Goal: Task Accomplishment & Management: Complete application form

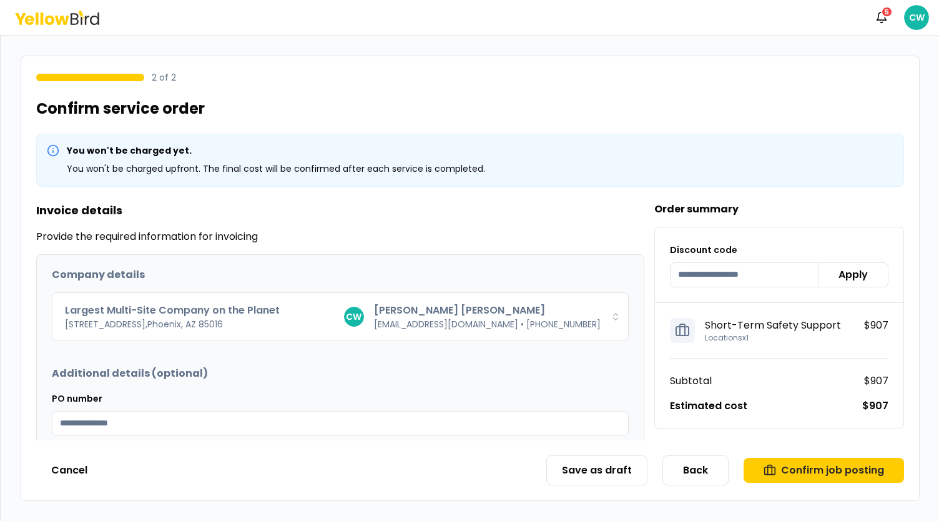
scroll to position [112, 0]
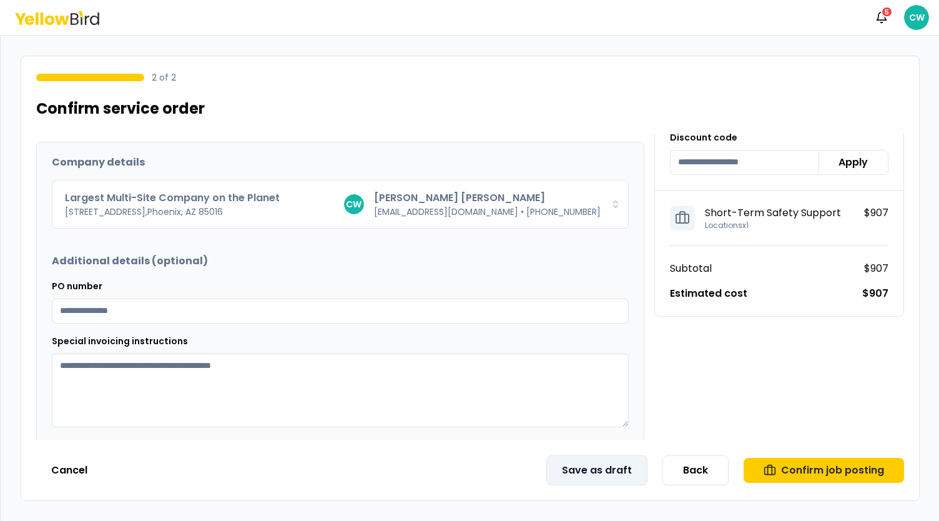
click at [604, 468] on button "Save as draft" at bounding box center [596, 470] width 101 height 30
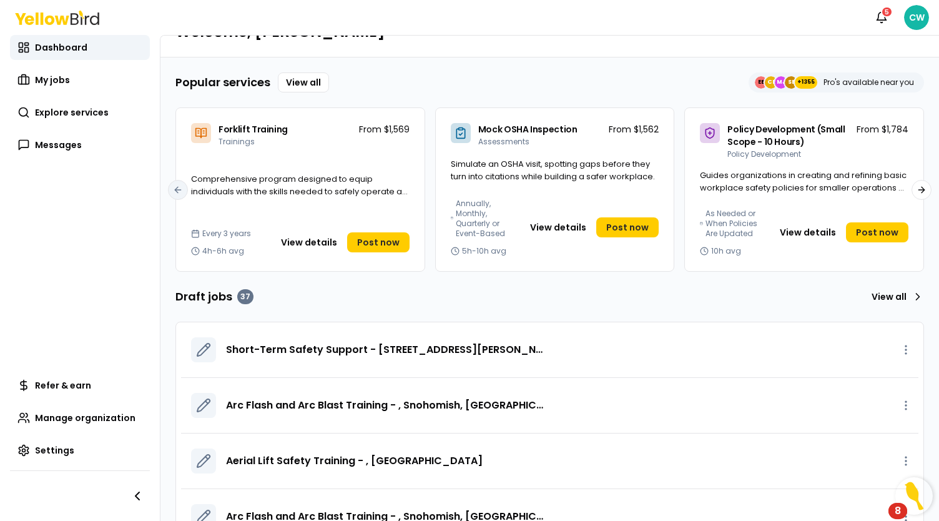
scroll to position [62, 0]
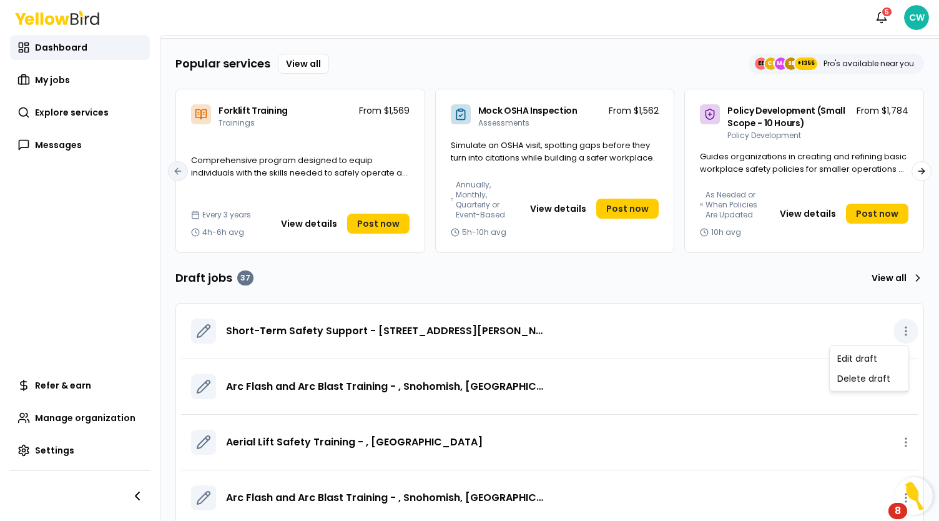
click at [899, 333] on icon "button" at bounding box center [905, 331] width 12 height 12
click at [879, 359] on link "Edit draft" at bounding box center [869, 358] width 74 height 20
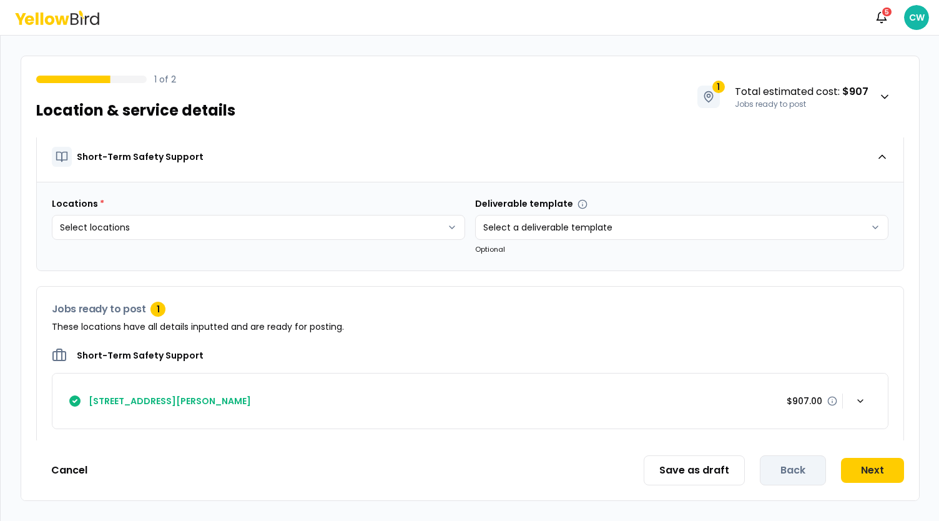
scroll to position [7, 0]
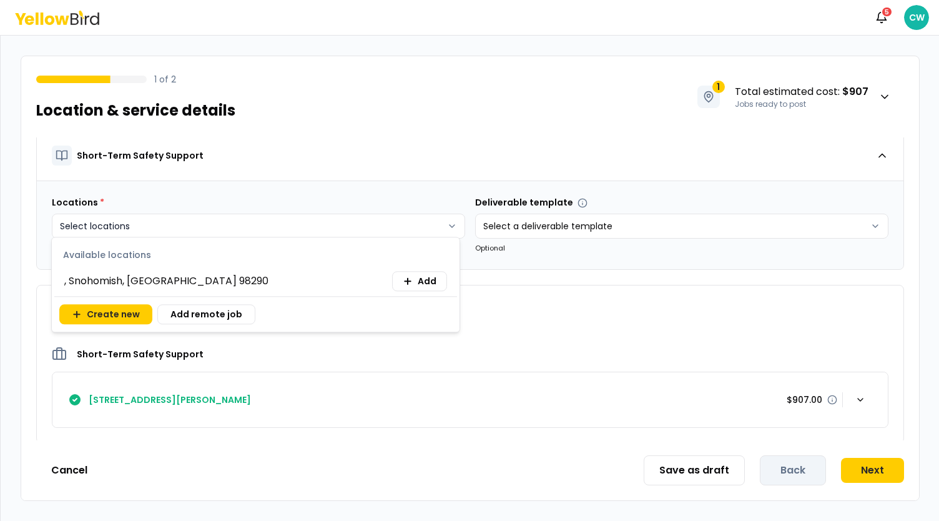
click at [277, 222] on html "Notifications 5 CW 1 of 2 Location & service details 1 Total estimated cost : $…" at bounding box center [469, 260] width 939 height 521
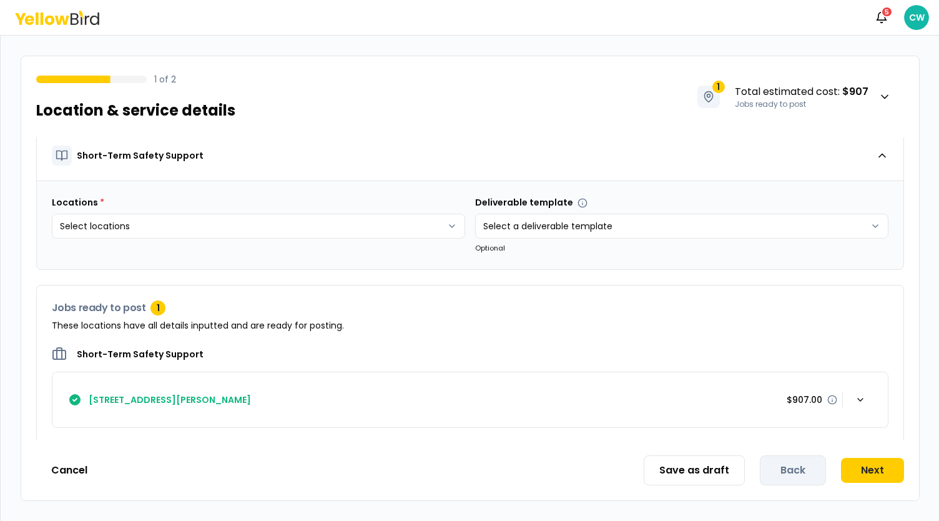
click at [550, 363] on html "Notifications 5 CW 1 of 2 Location & service details 1 Total estimated cost : $…" at bounding box center [469, 260] width 939 height 521
click at [855, 396] on icon "button" at bounding box center [860, 399] width 10 height 10
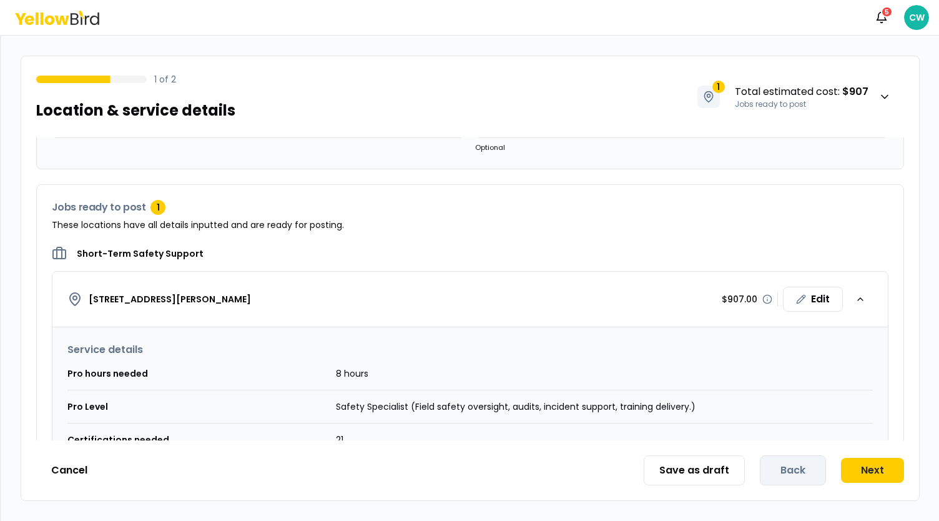
scroll to position [0, 0]
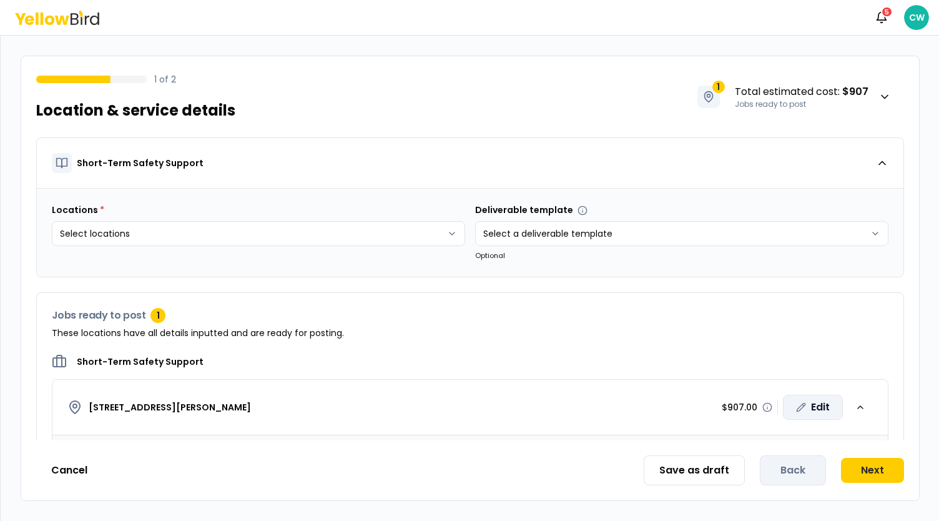
click at [808, 406] on div "Edit" at bounding box center [813, 406] width 60 height 25
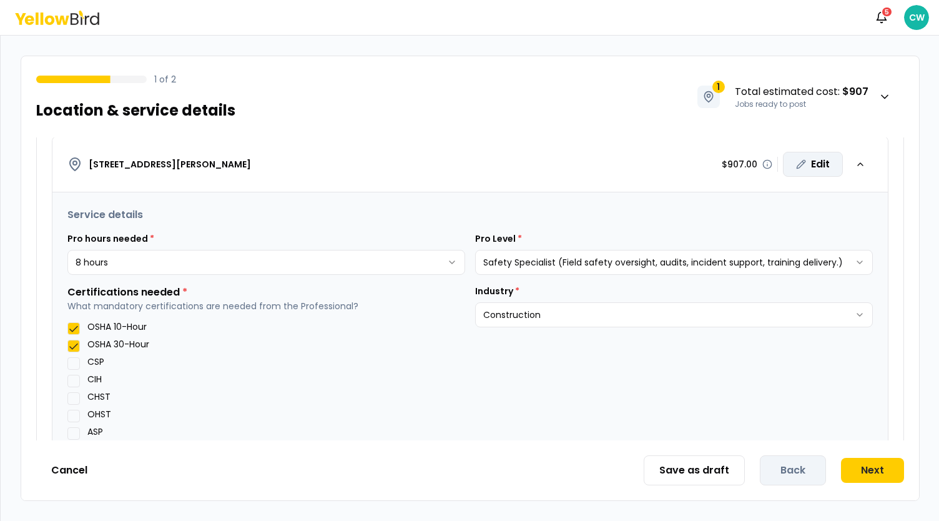
scroll to position [250, 0]
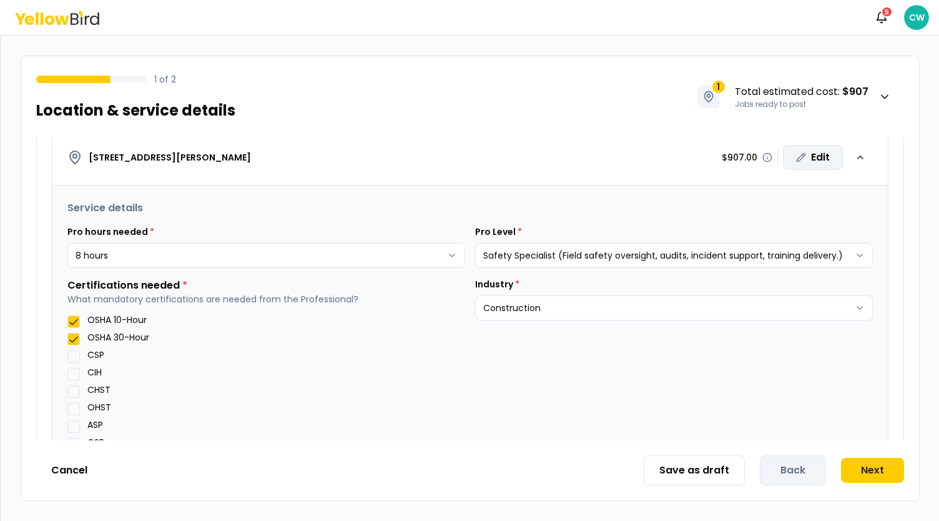
click at [154, 252] on html "**********" at bounding box center [469, 260] width 939 height 521
click at [190, 257] on html "**********" at bounding box center [469, 260] width 939 height 521
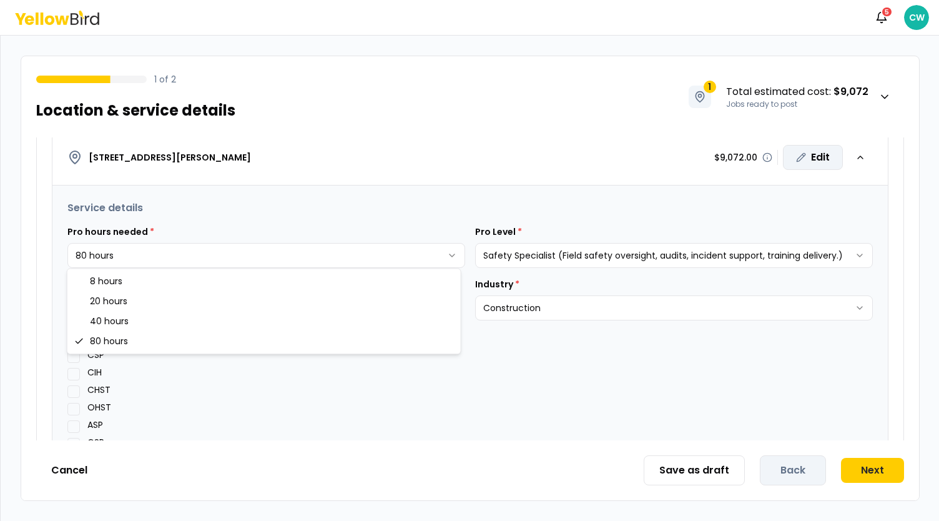
select select "*"
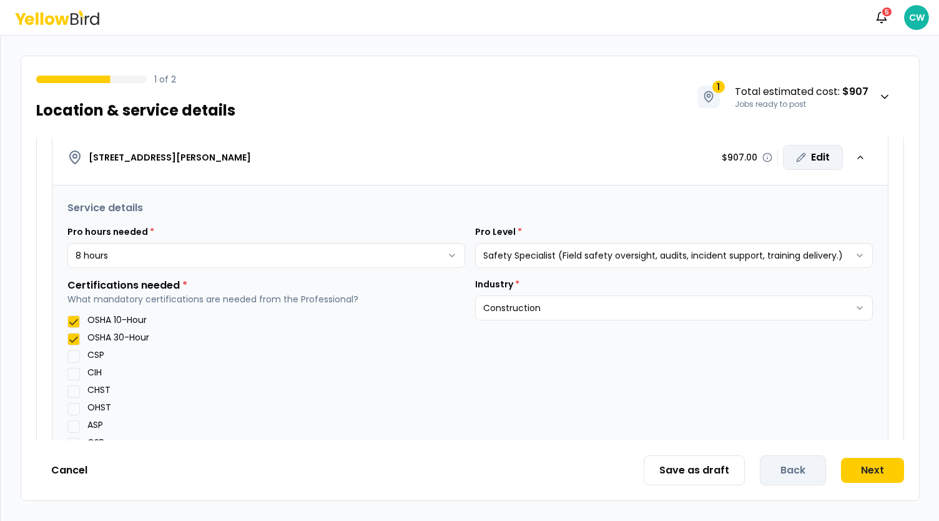
click at [281, 58] on div "1 of 2 Location & service details 1 Total estimated cost : $907 Jobs ready to p…" at bounding box center [469, 89] width 897 height 66
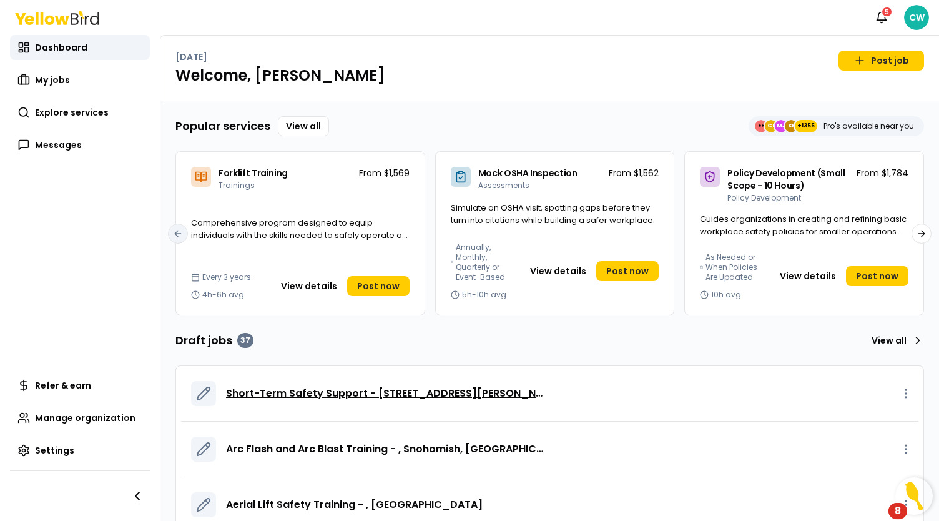
click at [466, 388] on span "Short-Term Safety Support - [STREET_ADDRESS][PERSON_NAME]" at bounding box center [386, 393] width 320 height 15
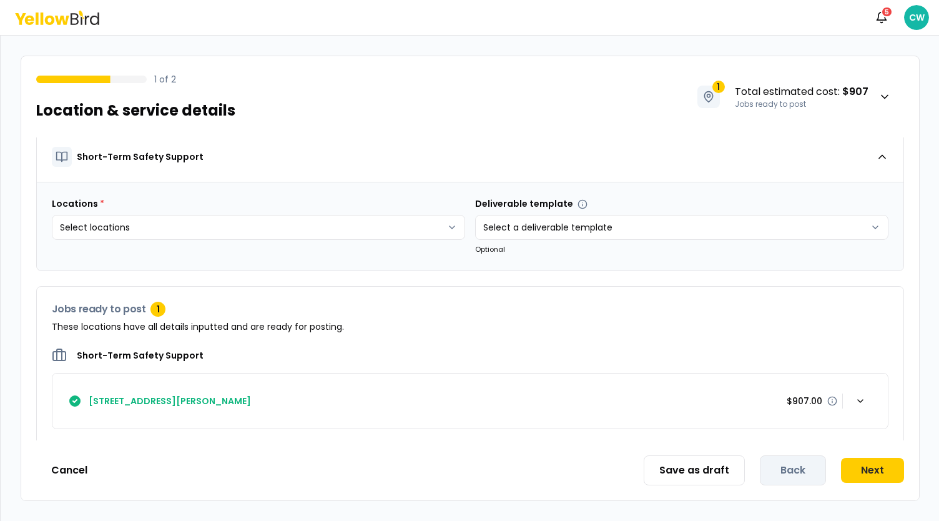
scroll to position [7, 0]
click at [860, 399] on div "button" at bounding box center [860, 399] width 25 height 25
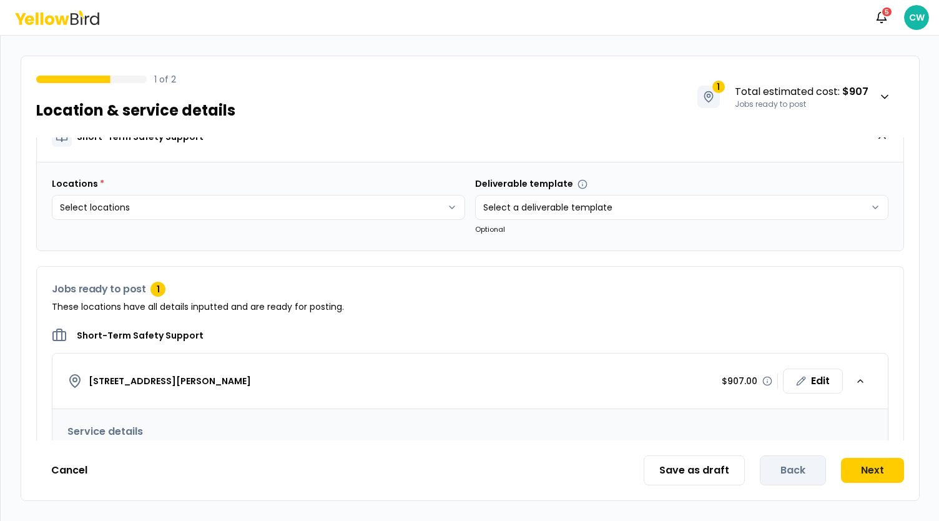
scroll to position [0, 0]
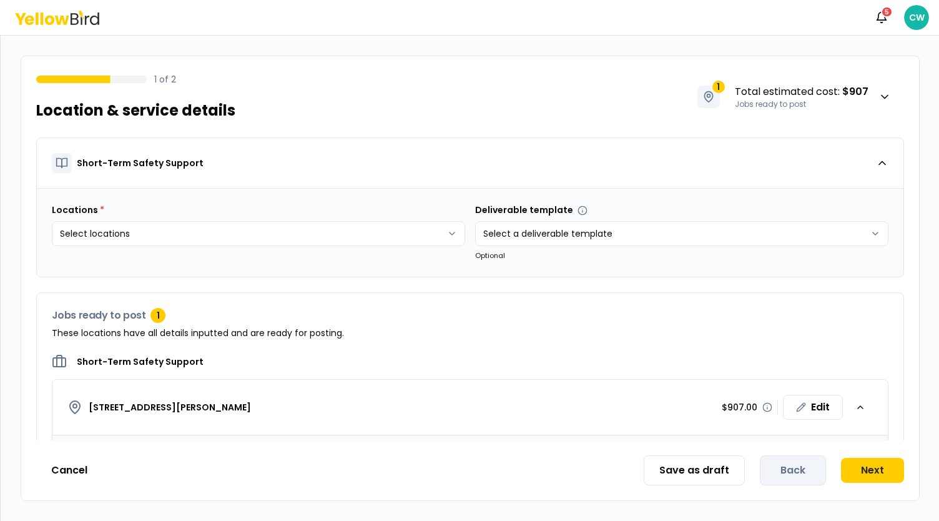
drag, startPoint x: 84, startPoint y: 404, endPoint x: 328, endPoint y: 428, distance: 245.2
click at [328, 428] on button "2051 Holly Ave, Lake Havasu City, AZ 86403 $907.00 Edit" at bounding box center [469, 407] width 835 height 56
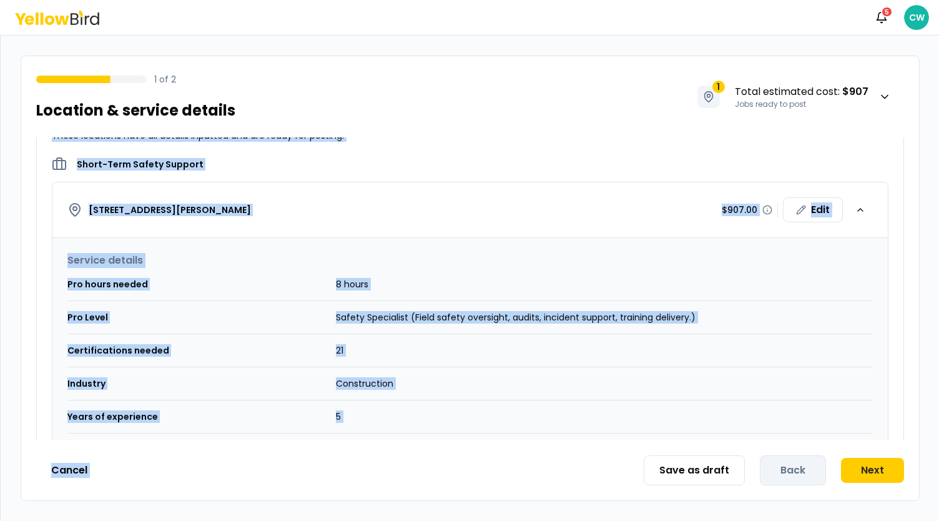
scroll to position [358, 0]
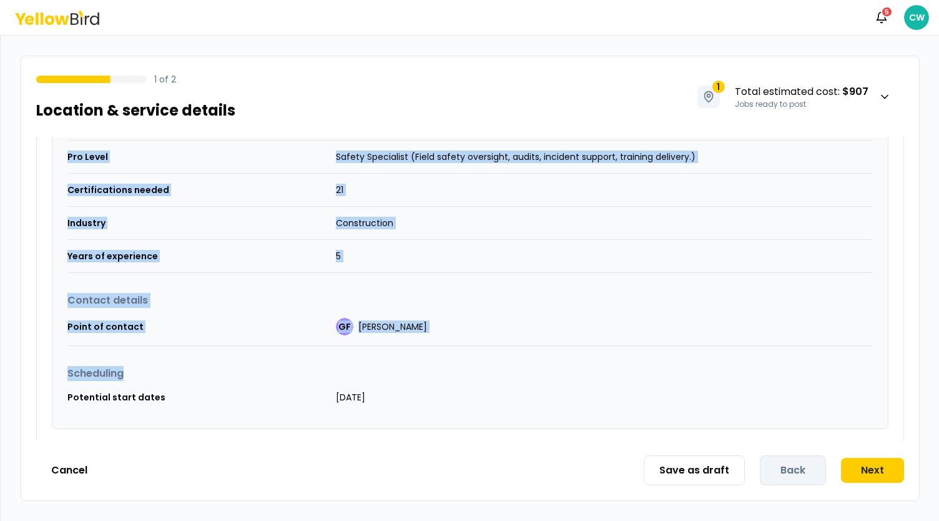
drag, startPoint x: 50, startPoint y: 185, endPoint x: 323, endPoint y: 401, distance: 348.8
click at [514, 423] on div "Jobs ready to post 1 These locations have all details inputted and are ready fo…" at bounding box center [470, 189] width 868 height 510
copy div "Jobs ready to post 1 These locations have all details inputted and are ready fo…"
